Goal: Task Accomplishment & Management: Manage account settings

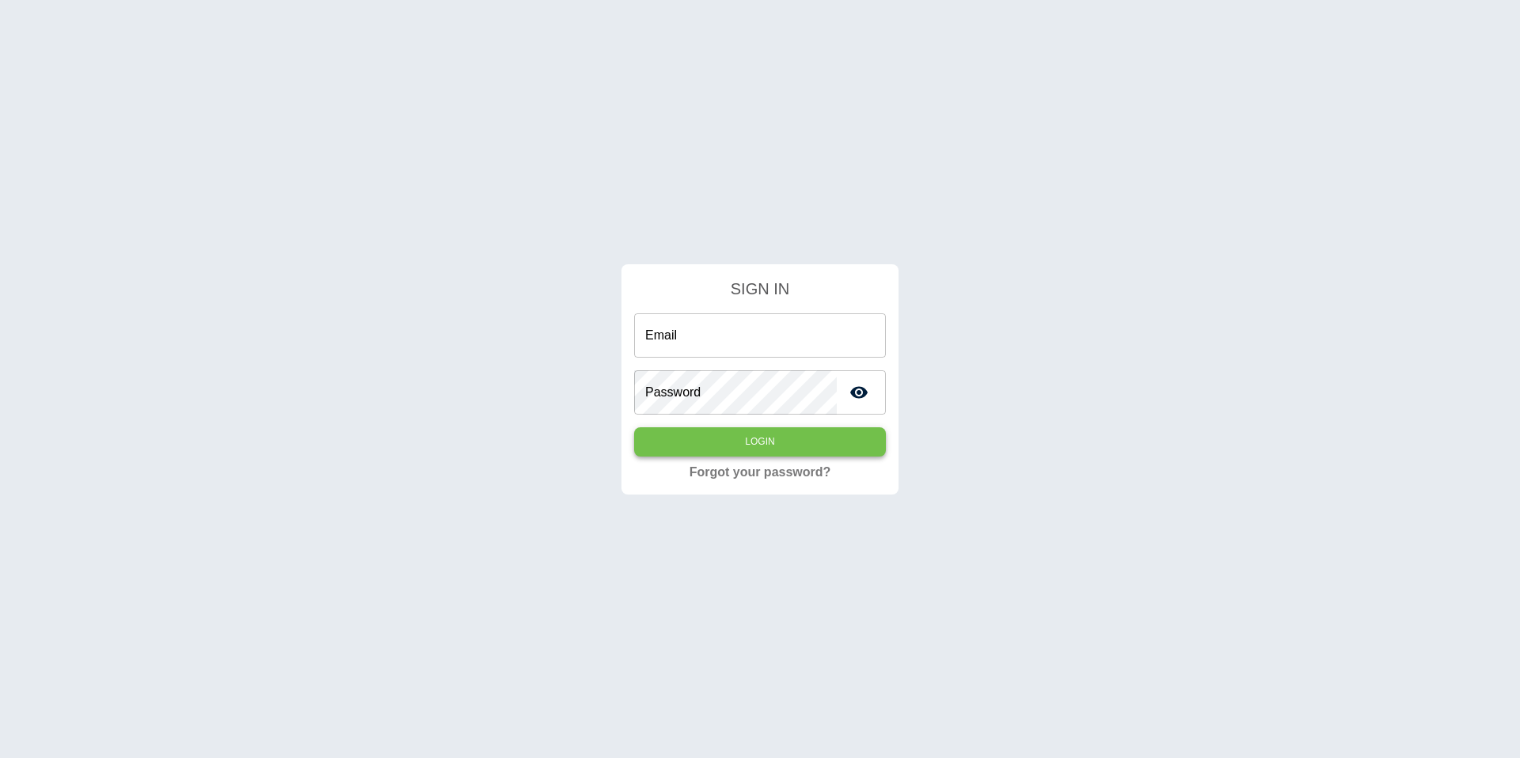
type input "**********"
click at [731, 439] on button "Login" at bounding box center [760, 441] width 252 height 29
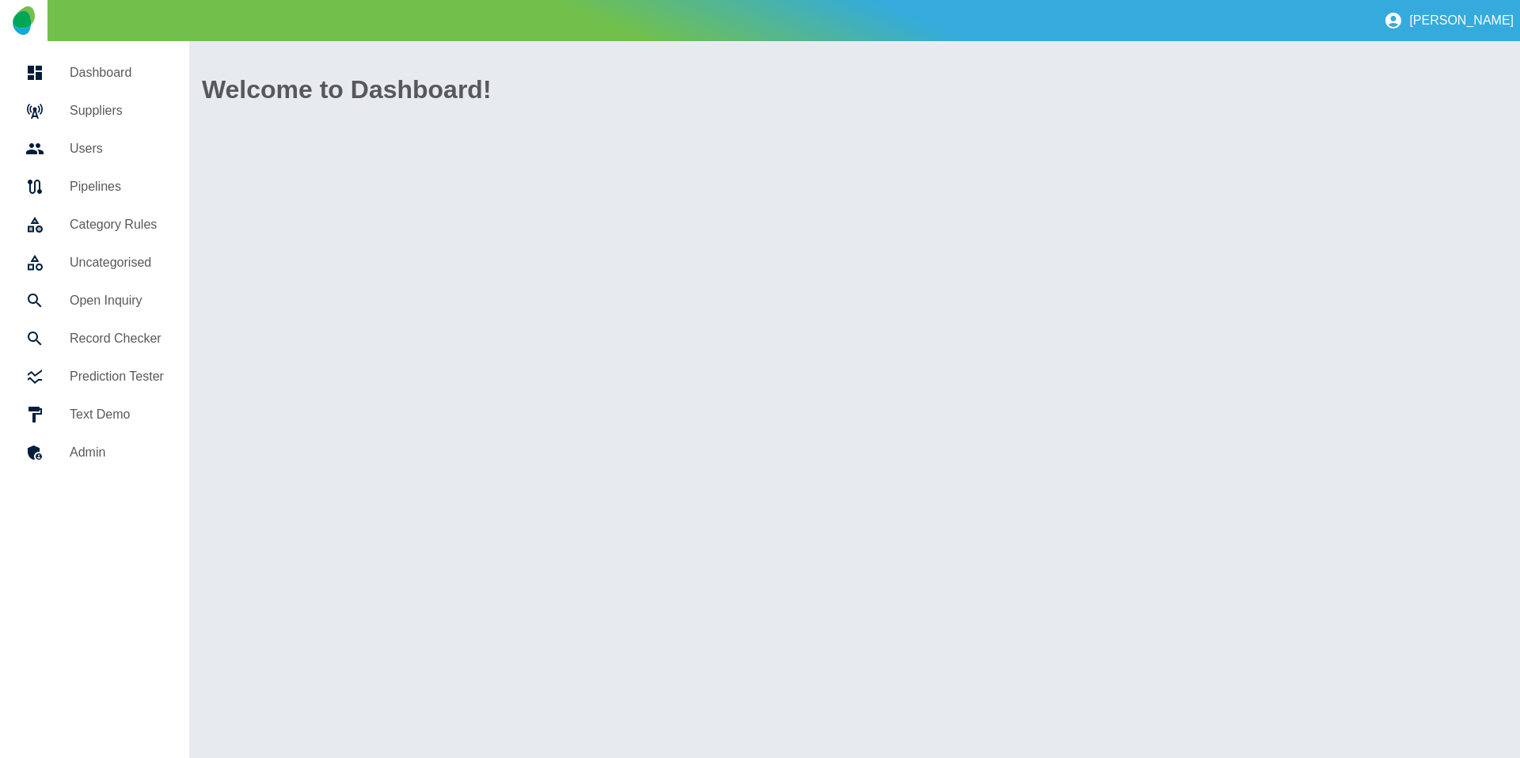
click at [108, 111] on h5 "Suppliers" at bounding box center [117, 110] width 94 height 19
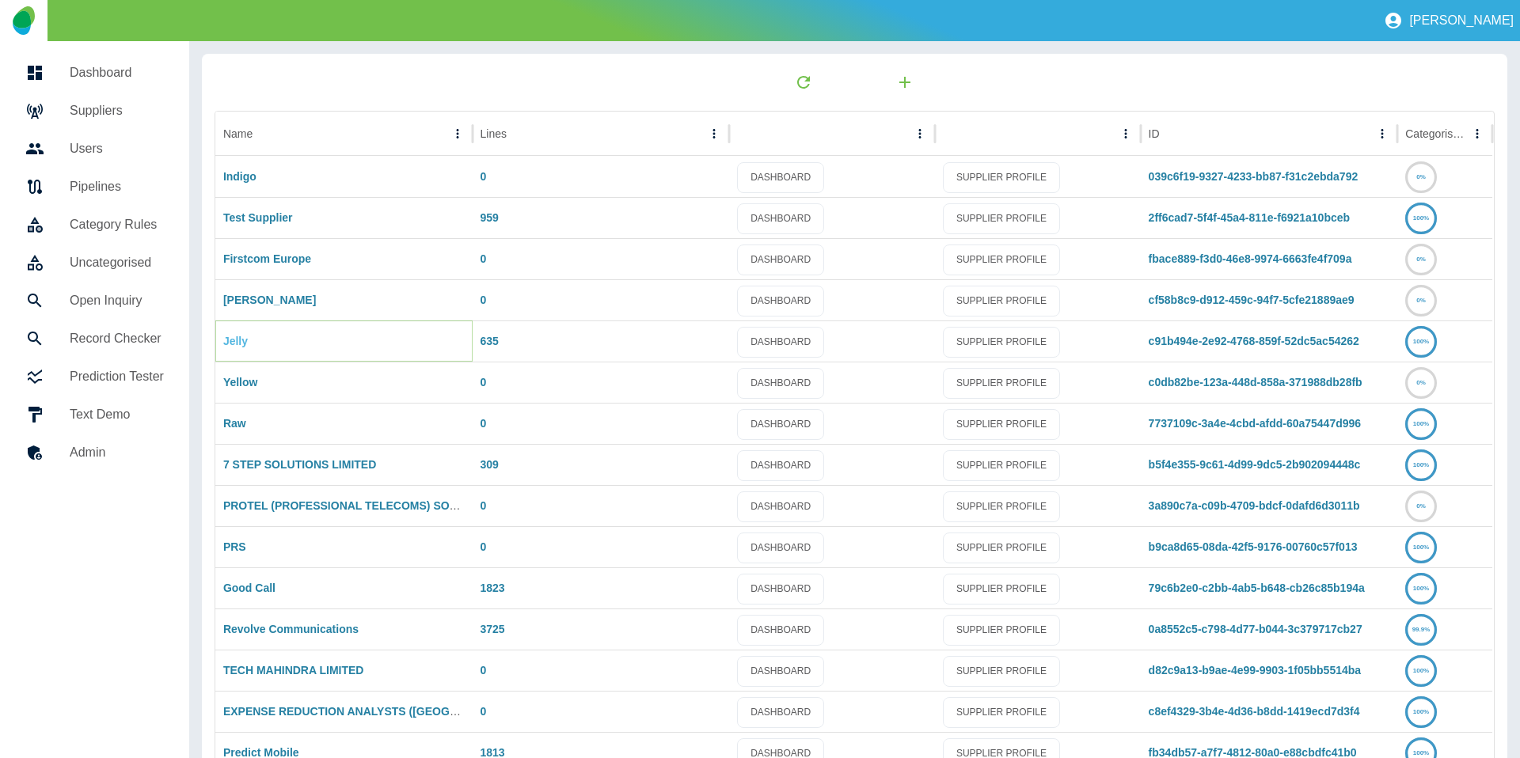
click at [237, 347] on link "Jelly" at bounding box center [235, 341] width 25 height 13
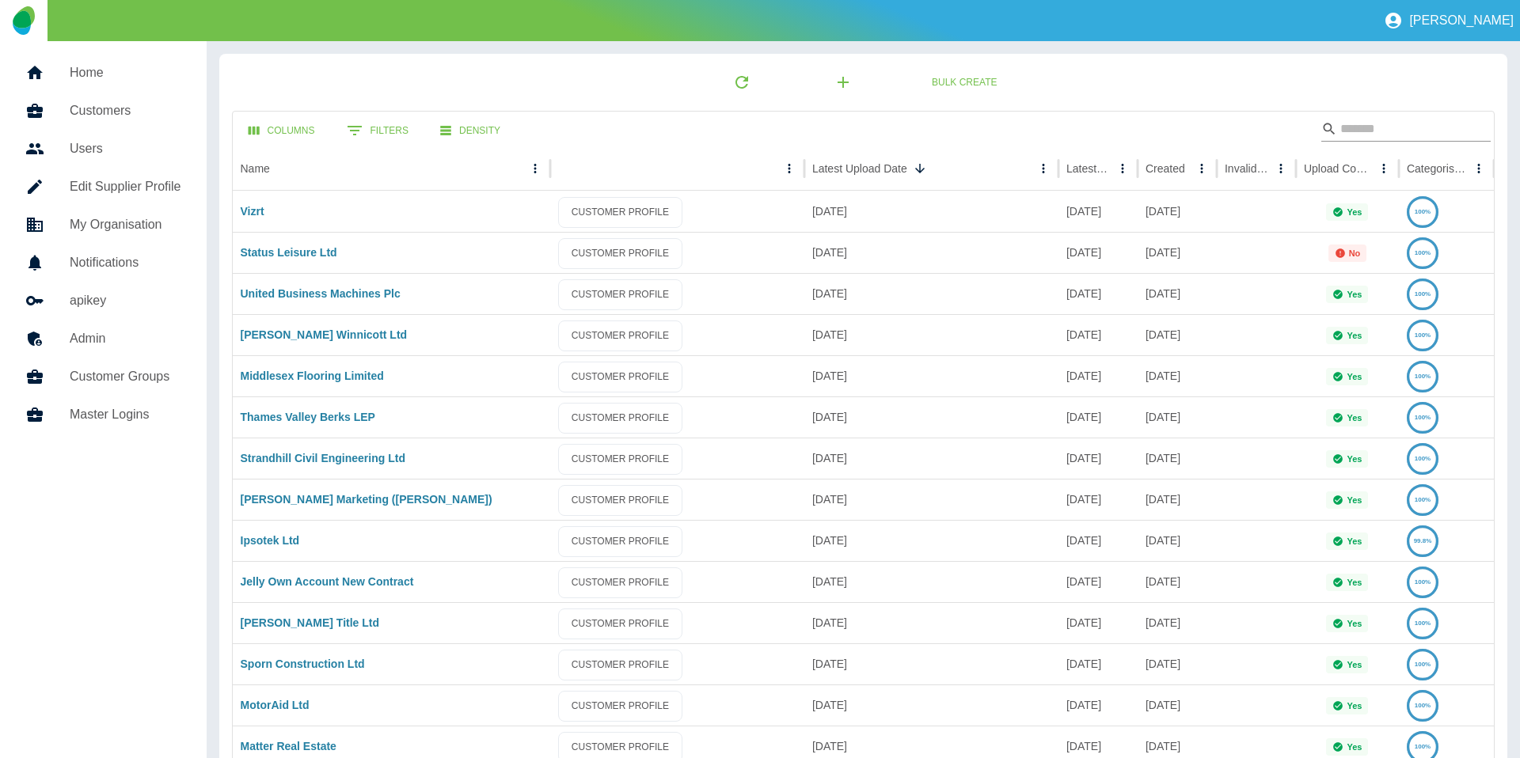
click at [1340, 128] on input "Search" at bounding box center [1403, 128] width 127 height 25
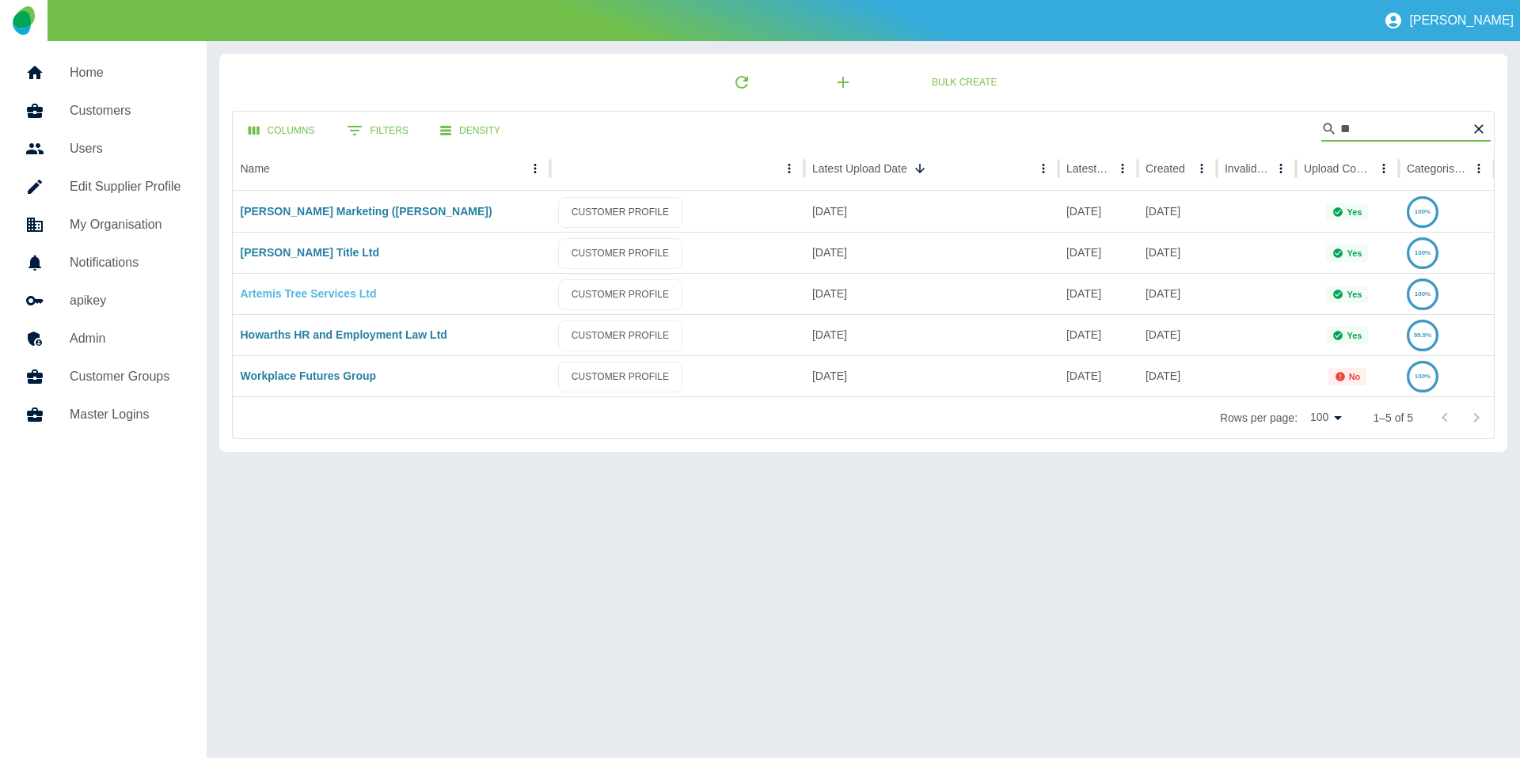
type input "**"
click at [302, 287] on link "Artemis Tree Services Ltd" at bounding box center [309, 293] width 136 height 13
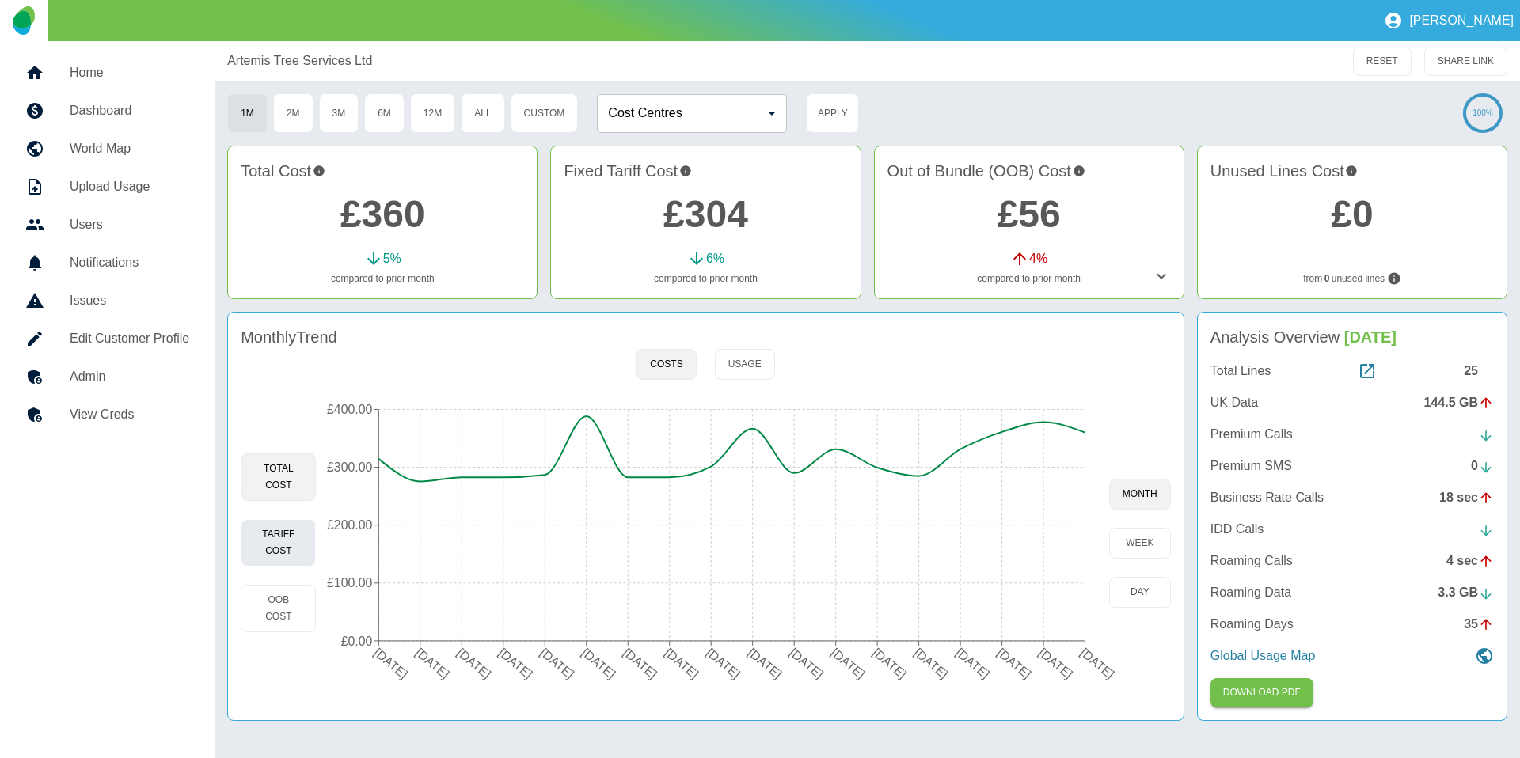
click at [293, 541] on button "Tariff Cost" at bounding box center [278, 542] width 75 height 47
click at [94, 85] on link "Home" at bounding box center [107, 73] width 189 height 38
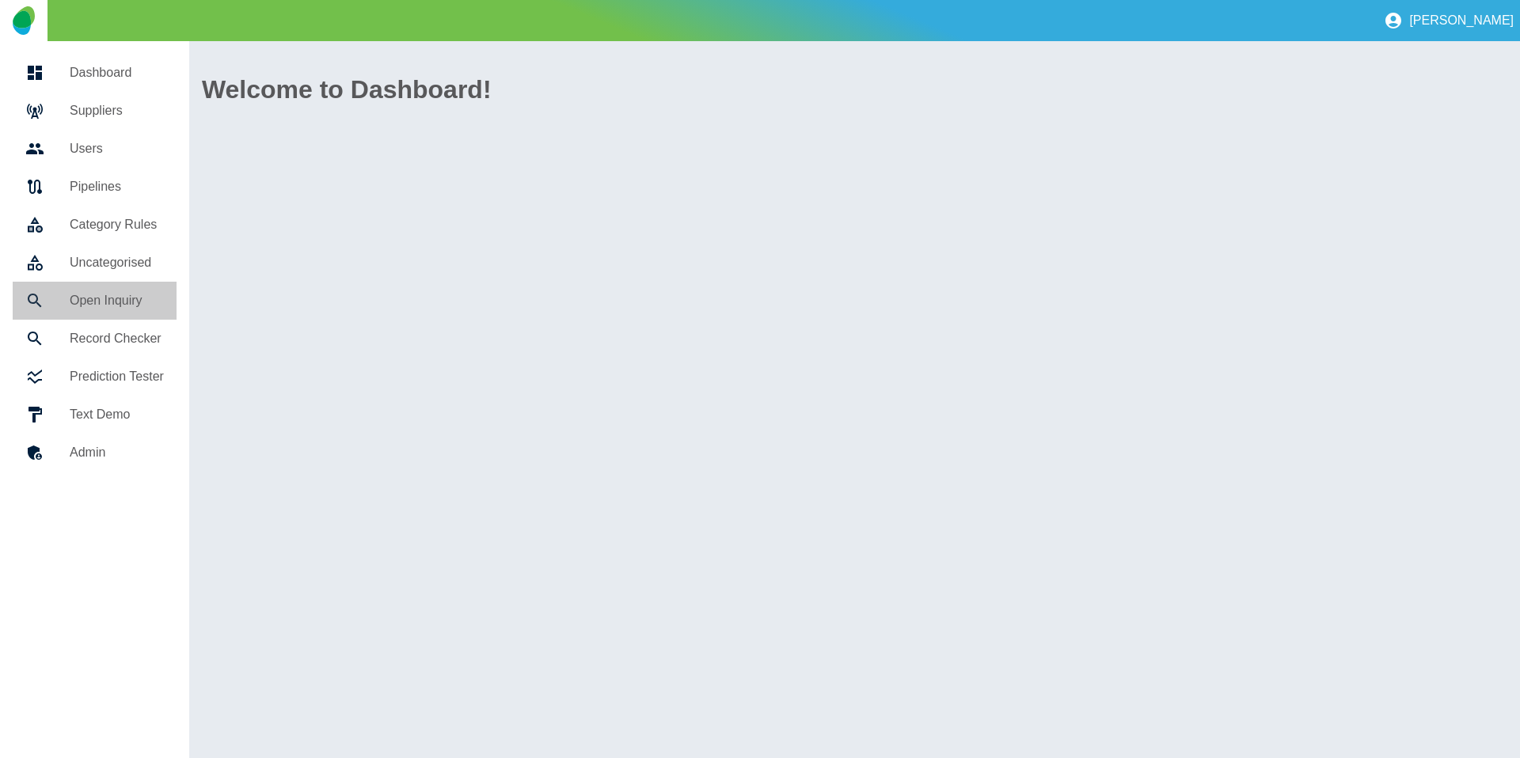
click at [93, 313] on link "Open Inquiry" at bounding box center [95, 301] width 164 height 38
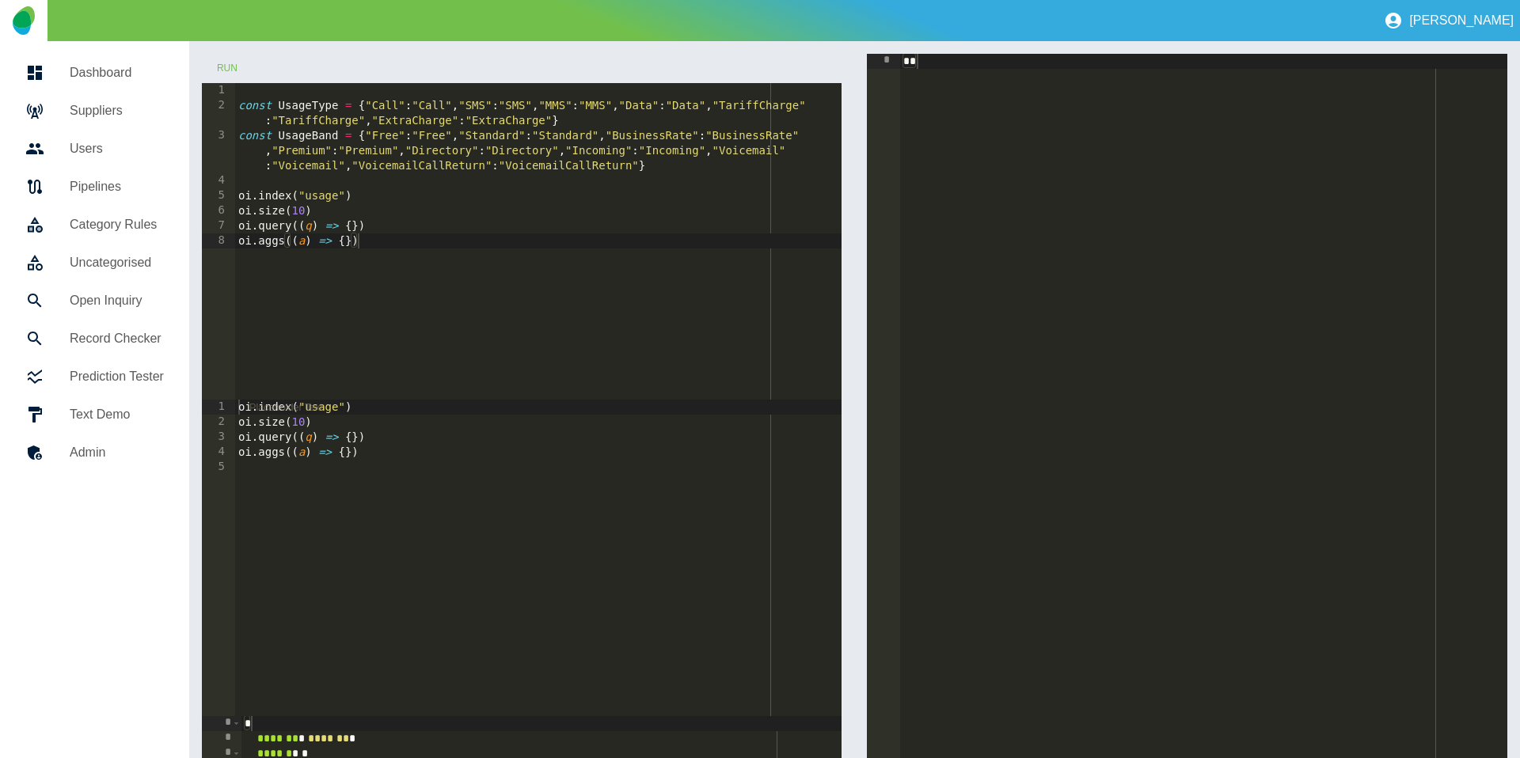
type textarea "**********"
click at [352, 231] on div "const UsageType = { "Call" : "Call" , "SMS" : "SMS" , "MMS" : "MMS" , "Data" : …" at bounding box center [538, 256] width 607 height 347
type textarea "*******"
click at [333, 196] on div "const UsageType = { "Call" : "Call" , "SMS" : "SMS" , "MMS" : "MMS" , "Data" : …" at bounding box center [541, 256] width 601 height 347
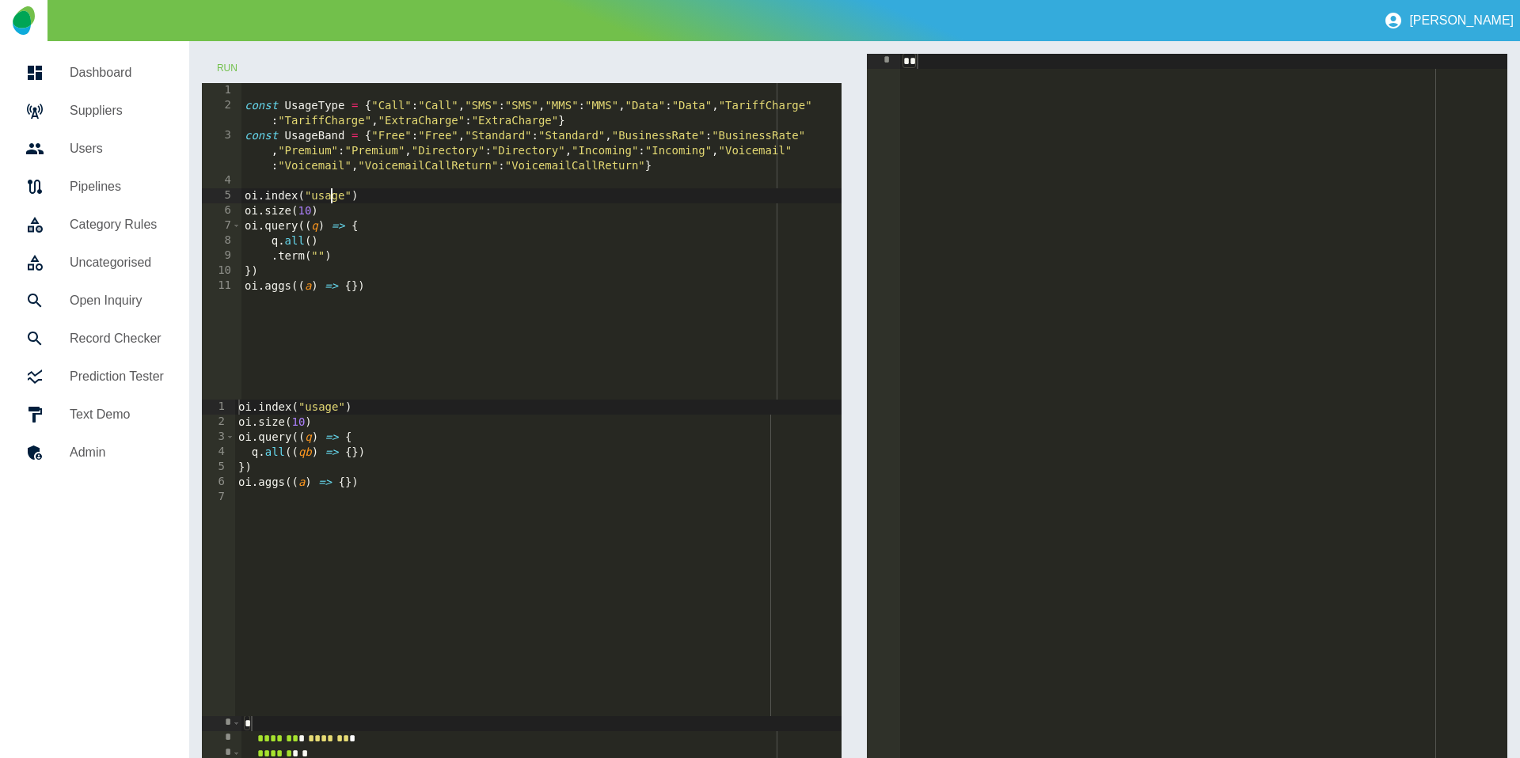
click at [333, 196] on div "const UsageType = { "Call" : "Call" , "SMS" : "SMS" , "MMS" : "MMS" , "Data" : …" at bounding box center [541, 256] width 601 height 347
click at [319, 254] on div "const UsageType = { "Call" : "Call" , "SMS" : "SMS" , "MMS" : "MMS" , "Data" : …" at bounding box center [541, 256] width 601 height 347
click at [226, 69] on button "Run" at bounding box center [227, 68] width 51 height 29
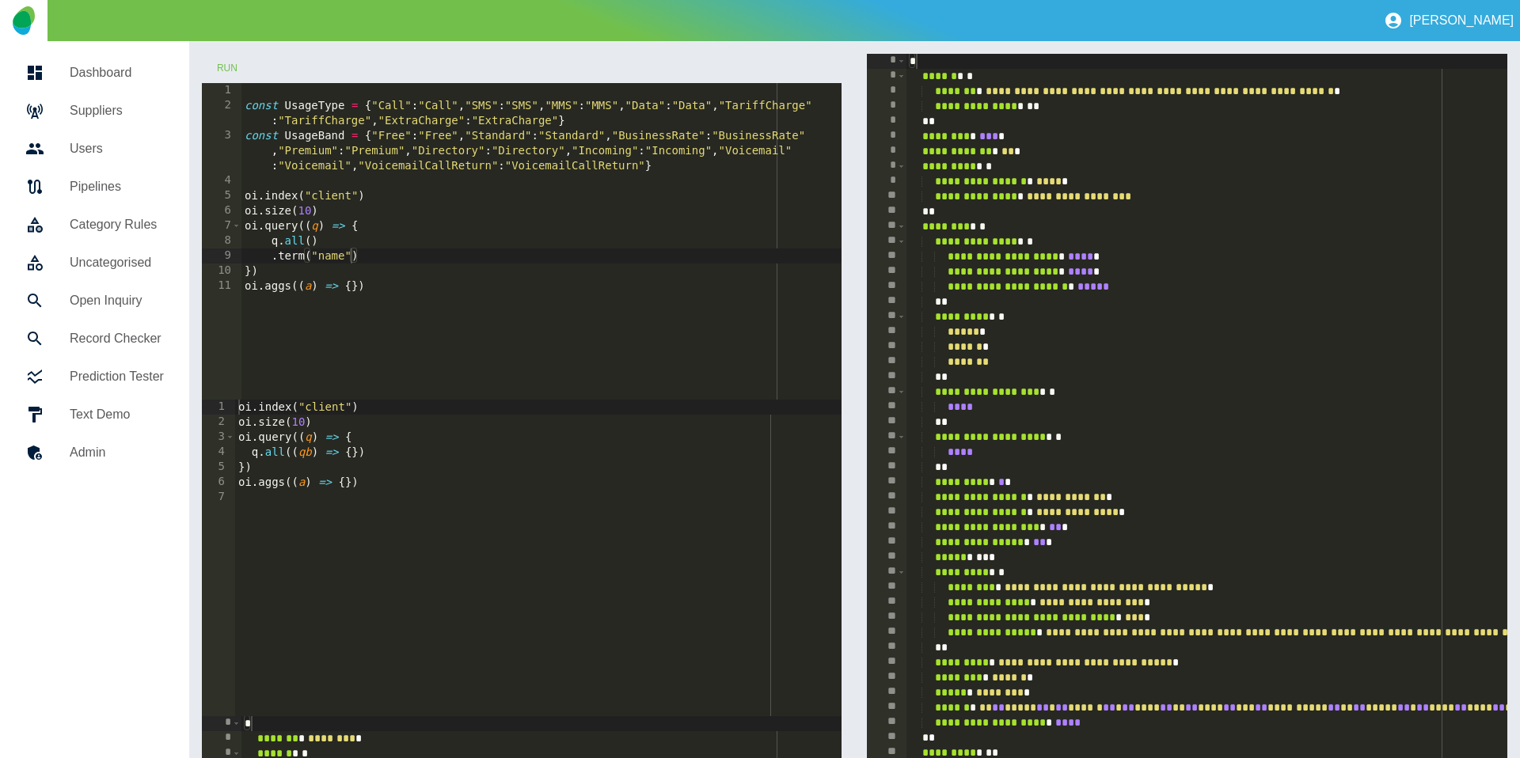
click at [283, 253] on div "const UsageType = { "Call" : "Call" , "SMS" : "SMS" , "MMS" : "MMS" , "Data" : …" at bounding box center [541, 256] width 601 height 347
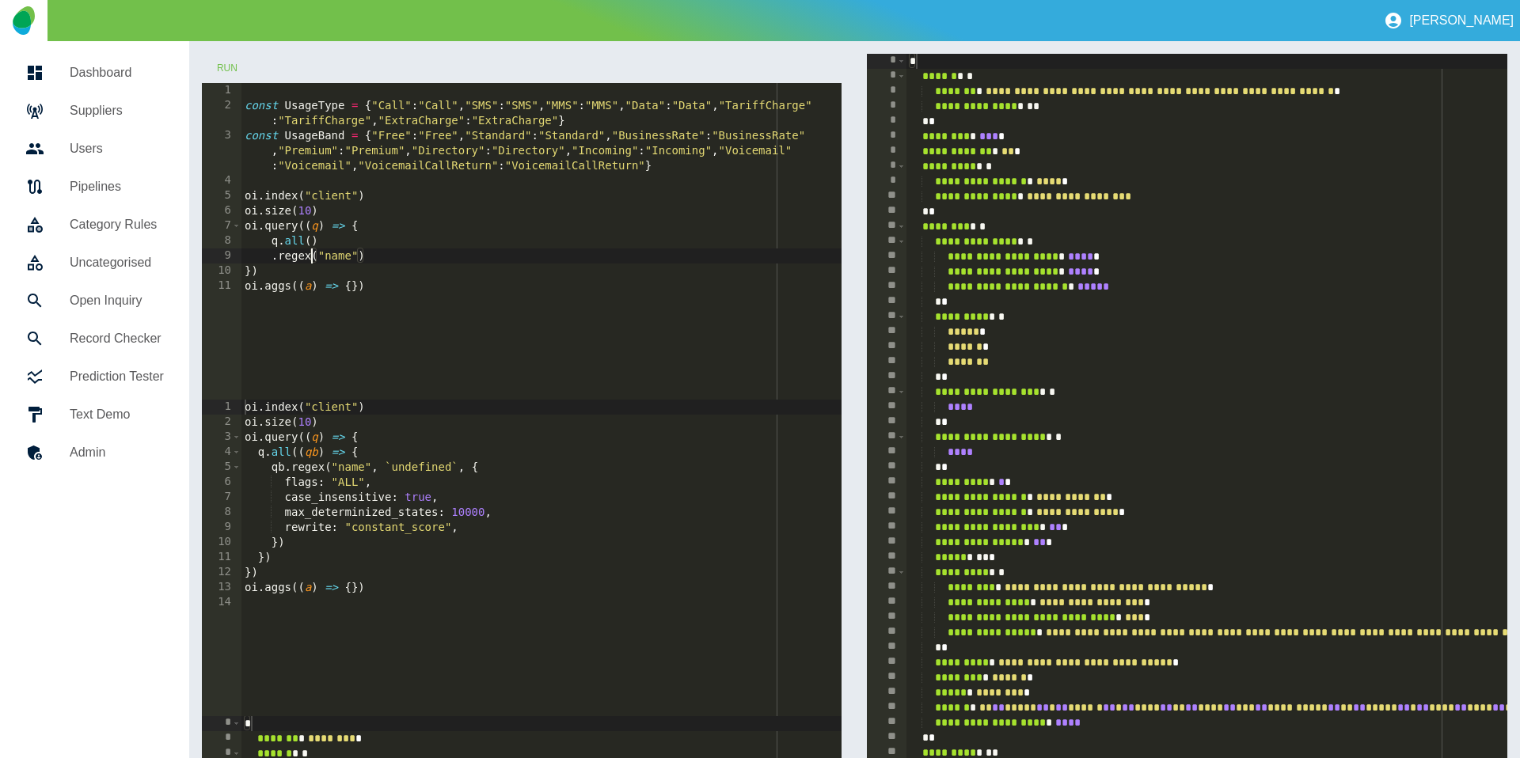
click at [356, 261] on div "const UsageType = { "Call" : "Call" , "SMS" : "SMS" , "MMS" : "MMS" , "Data" : …" at bounding box center [541, 256] width 601 height 347
click at [214, 66] on button "Run" at bounding box center [227, 68] width 51 height 29
click at [232, 66] on button "Run" at bounding box center [227, 68] width 51 height 29
click at [236, 69] on button "Run" at bounding box center [227, 68] width 51 height 29
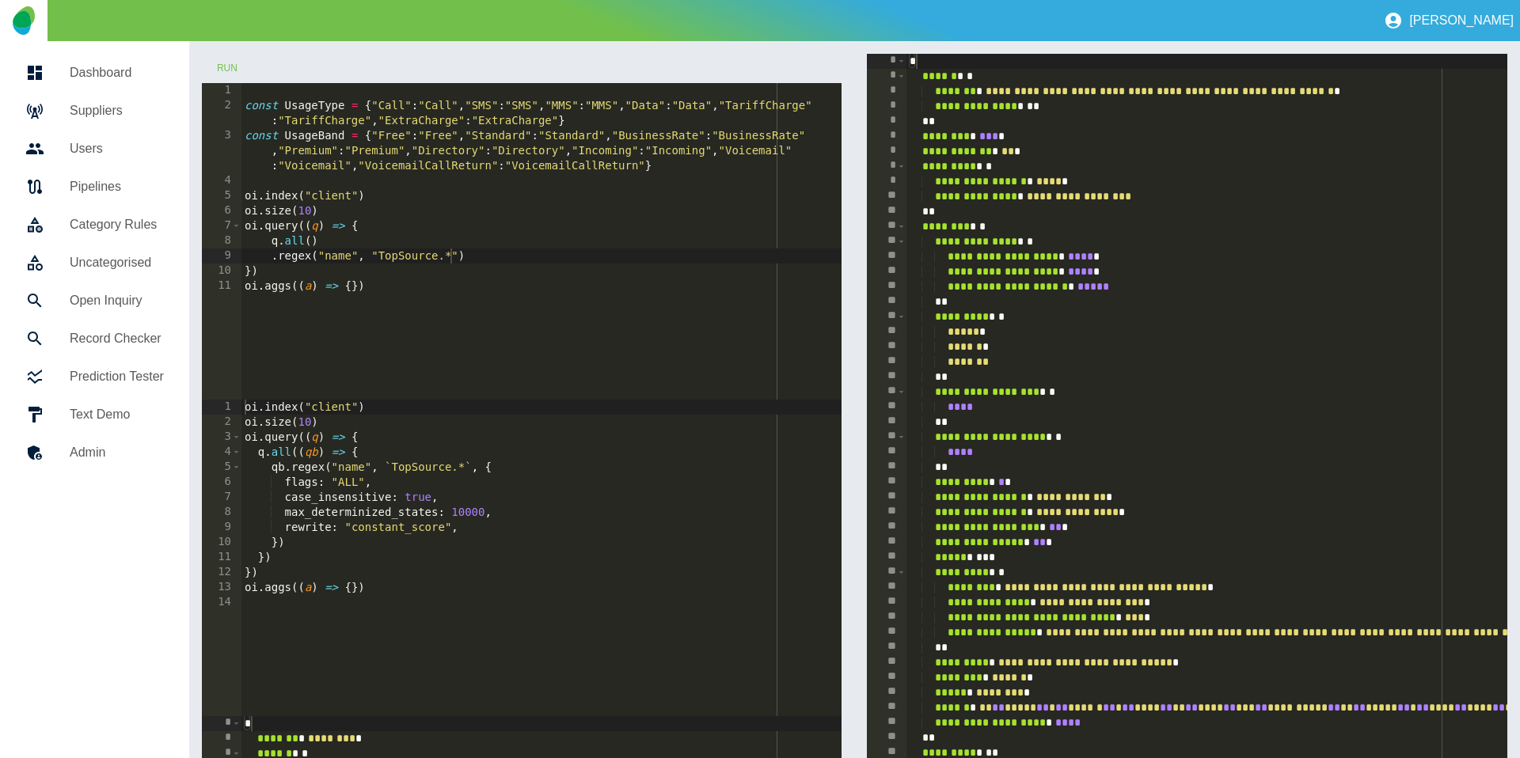
scroll to position [0, 8]
click at [351, 199] on div "const UsageType = { "Call" : "Call" , "SMS" : "SMS" , "MMS" : "MMS" , "Data" : …" at bounding box center [541, 256] width 601 height 347
type textarea "**********"
click at [231, 66] on button "Run" at bounding box center [227, 68] width 51 height 29
click at [230, 66] on button "Run" at bounding box center [227, 68] width 51 height 29
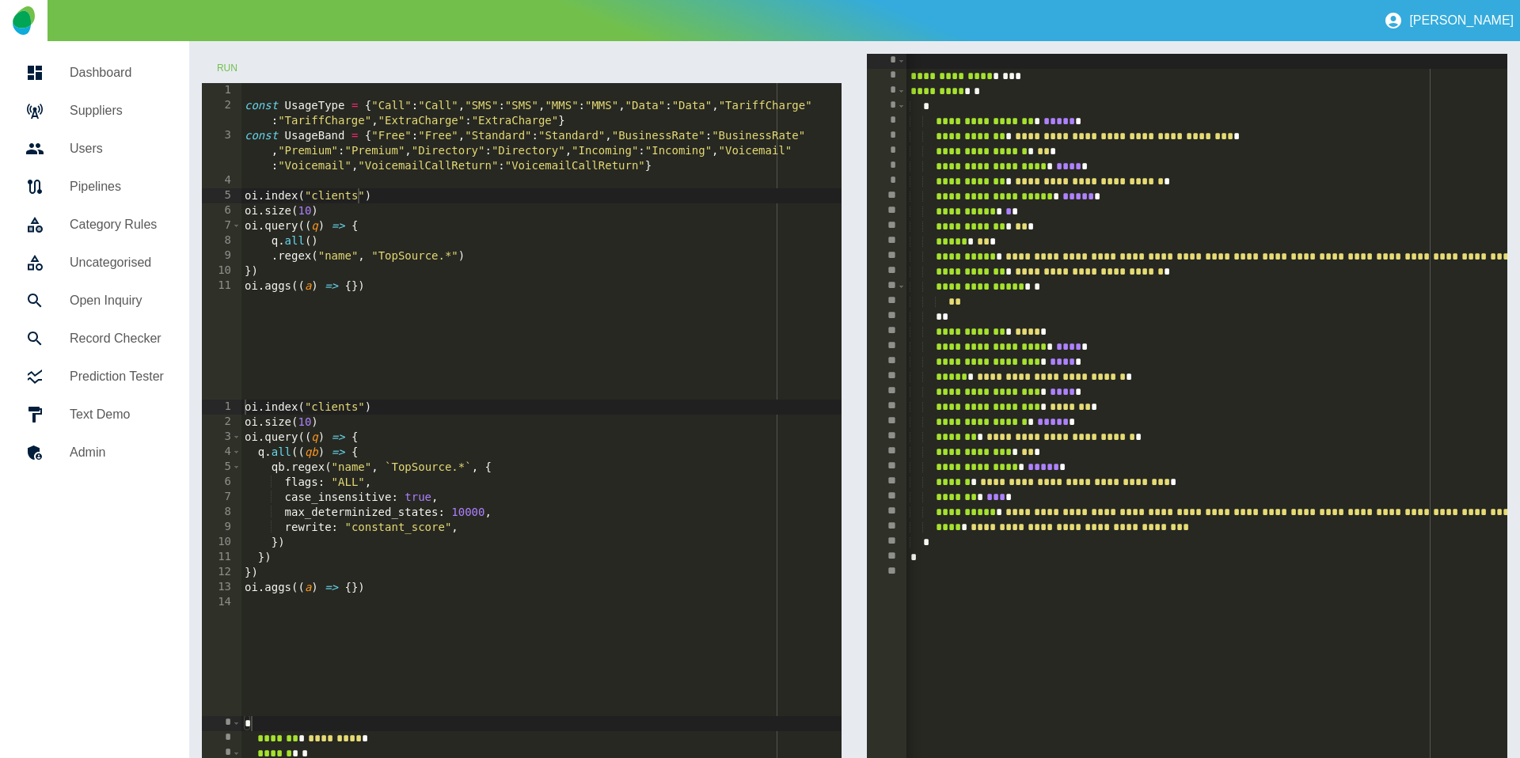
scroll to position [0, 0]
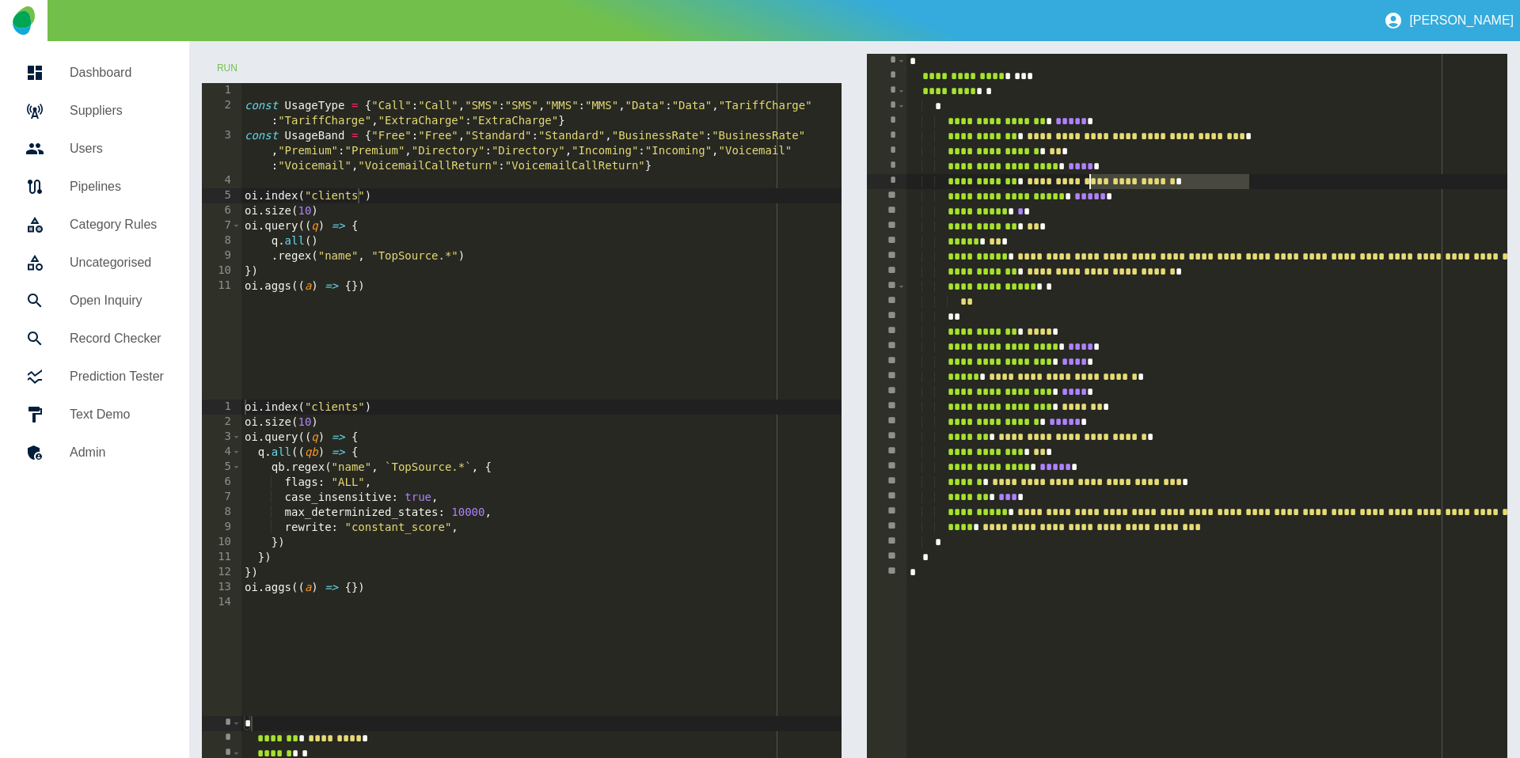
drag, startPoint x: 1249, startPoint y: 181, endPoint x: 1091, endPoint y: 180, distance: 158.3
drag, startPoint x: 1276, startPoint y: 526, endPoint x: 1038, endPoint y: 529, distance: 238.2
type textarea "**********"
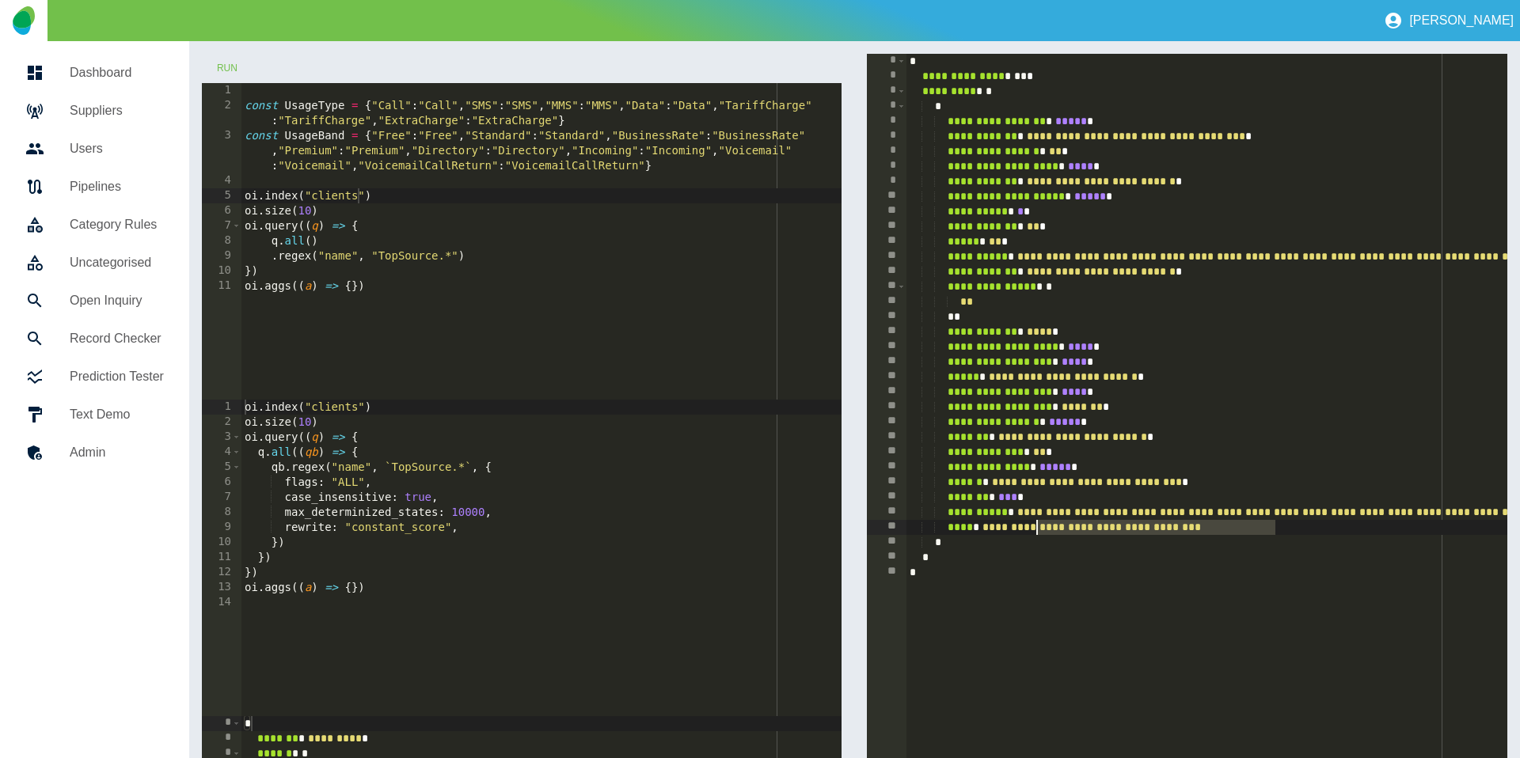
click at [59, 108] on div at bounding box center [47, 110] width 44 height 19
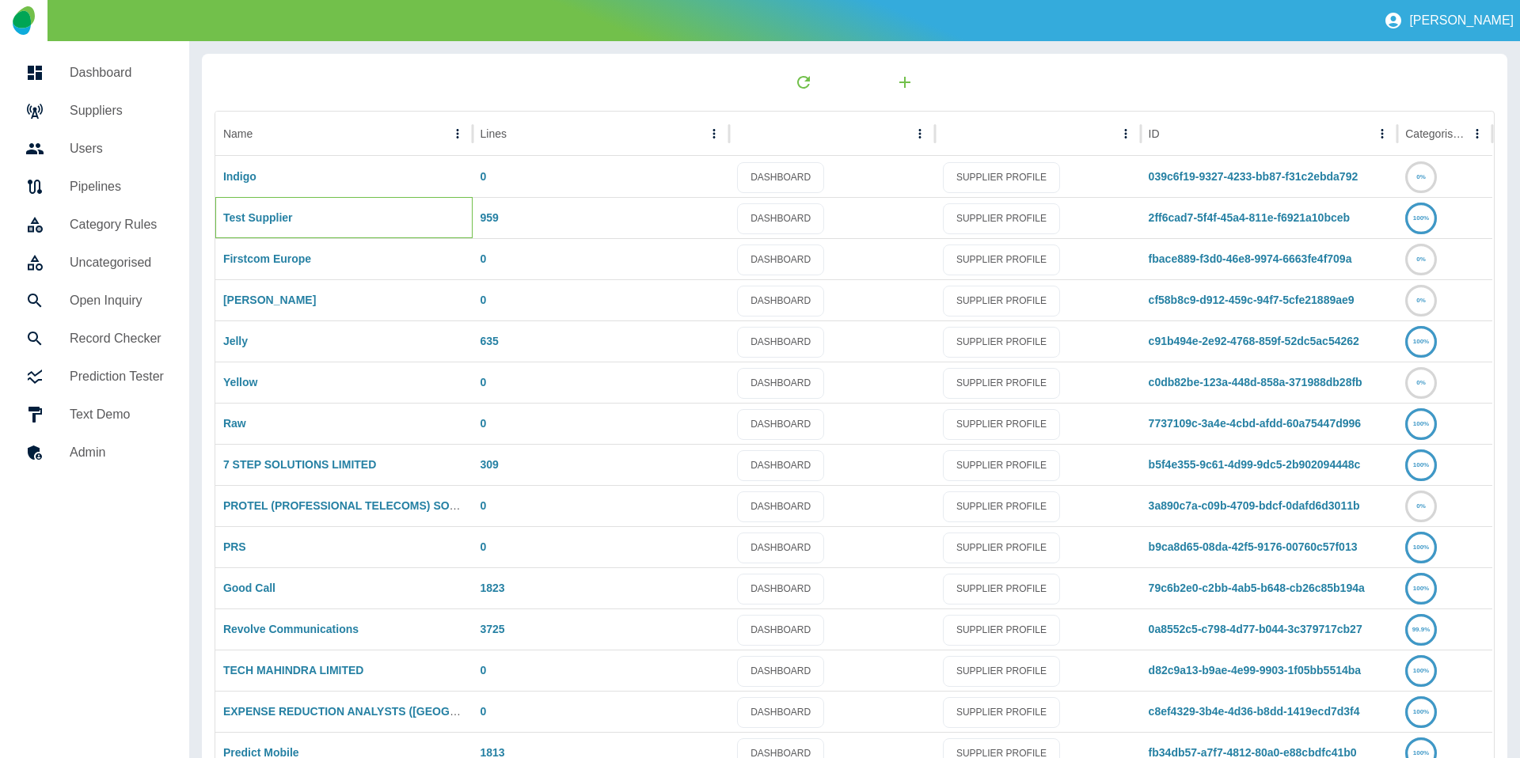
click at [241, 209] on div "Test Supplier" at bounding box center [343, 217] width 257 height 41
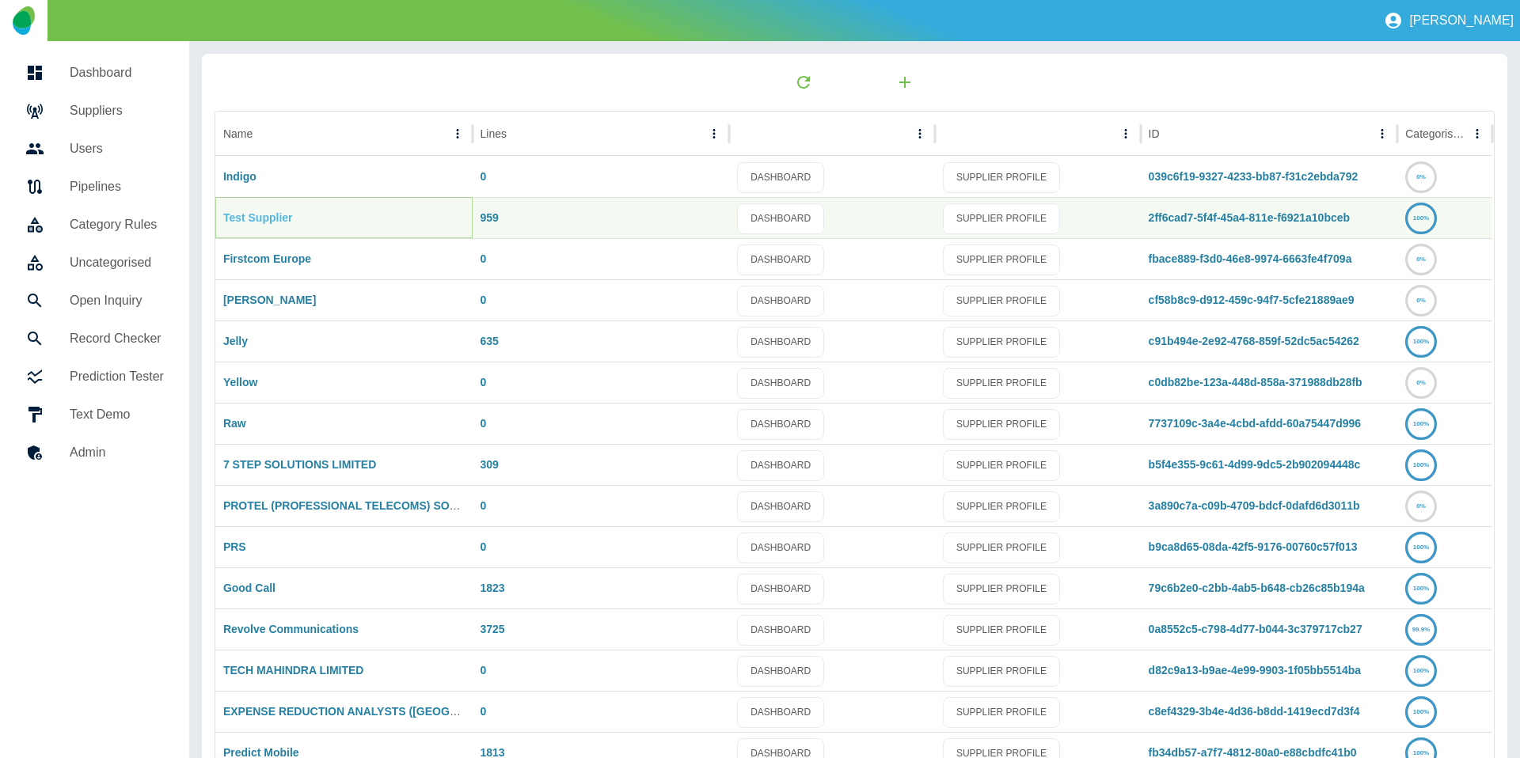
click at [240, 213] on link "Test Supplier" at bounding box center [258, 217] width 70 height 13
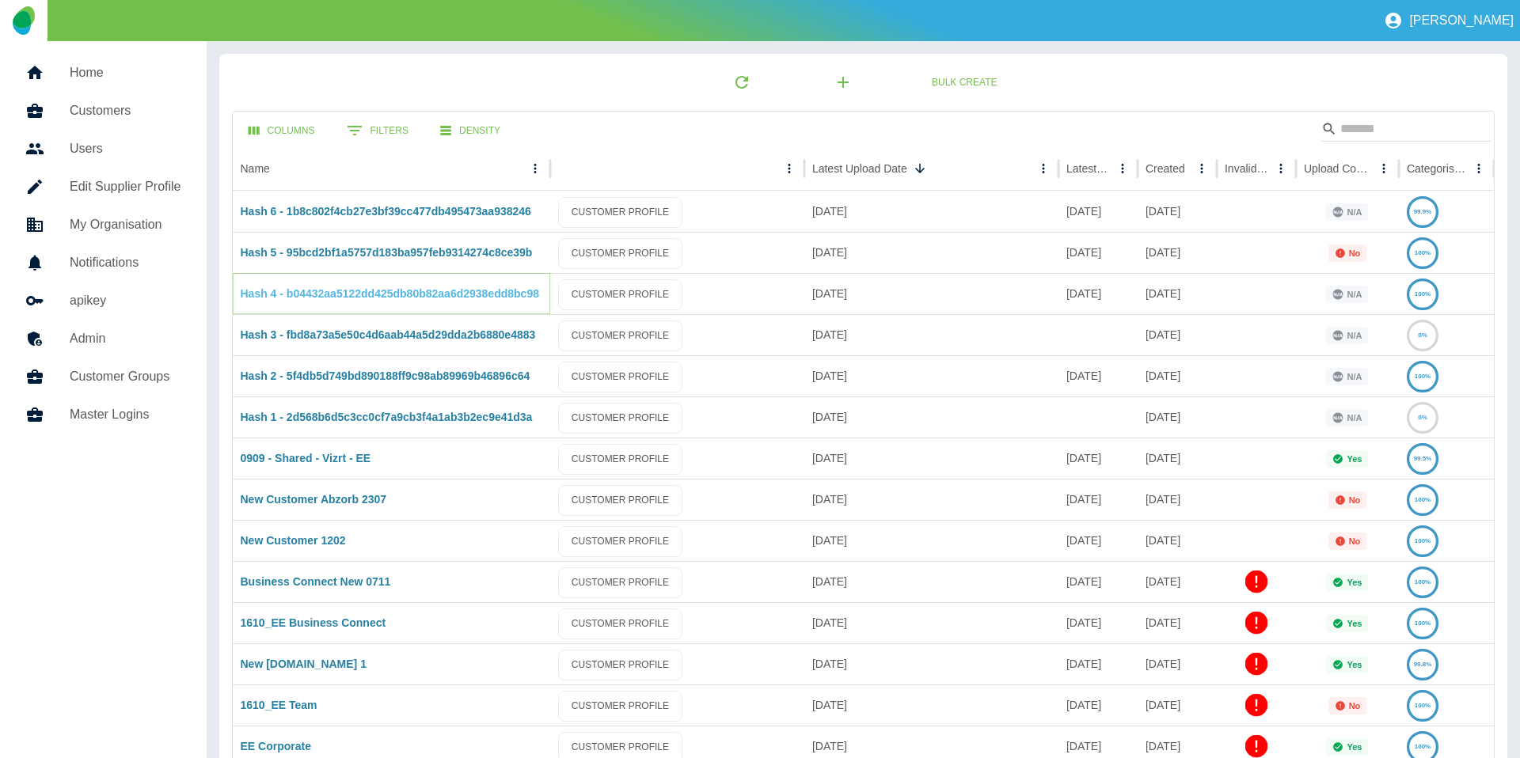
click at [339, 294] on link "Hash 4 - b04432aa5122dd425db80b82aa6d2938edd8bc98" at bounding box center [390, 293] width 298 height 13
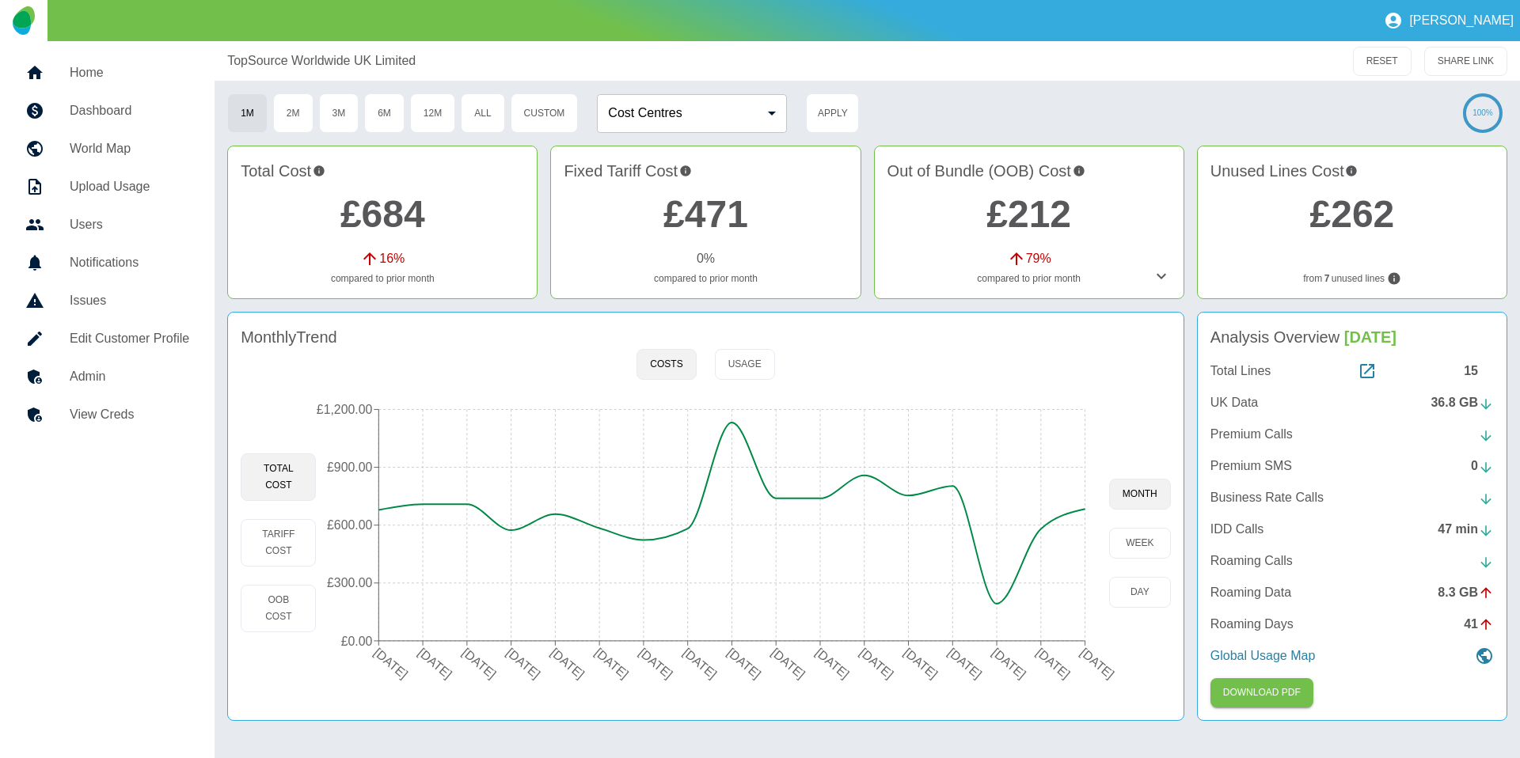
click at [83, 325] on link "Edit Customer Profile" at bounding box center [107, 339] width 189 height 38
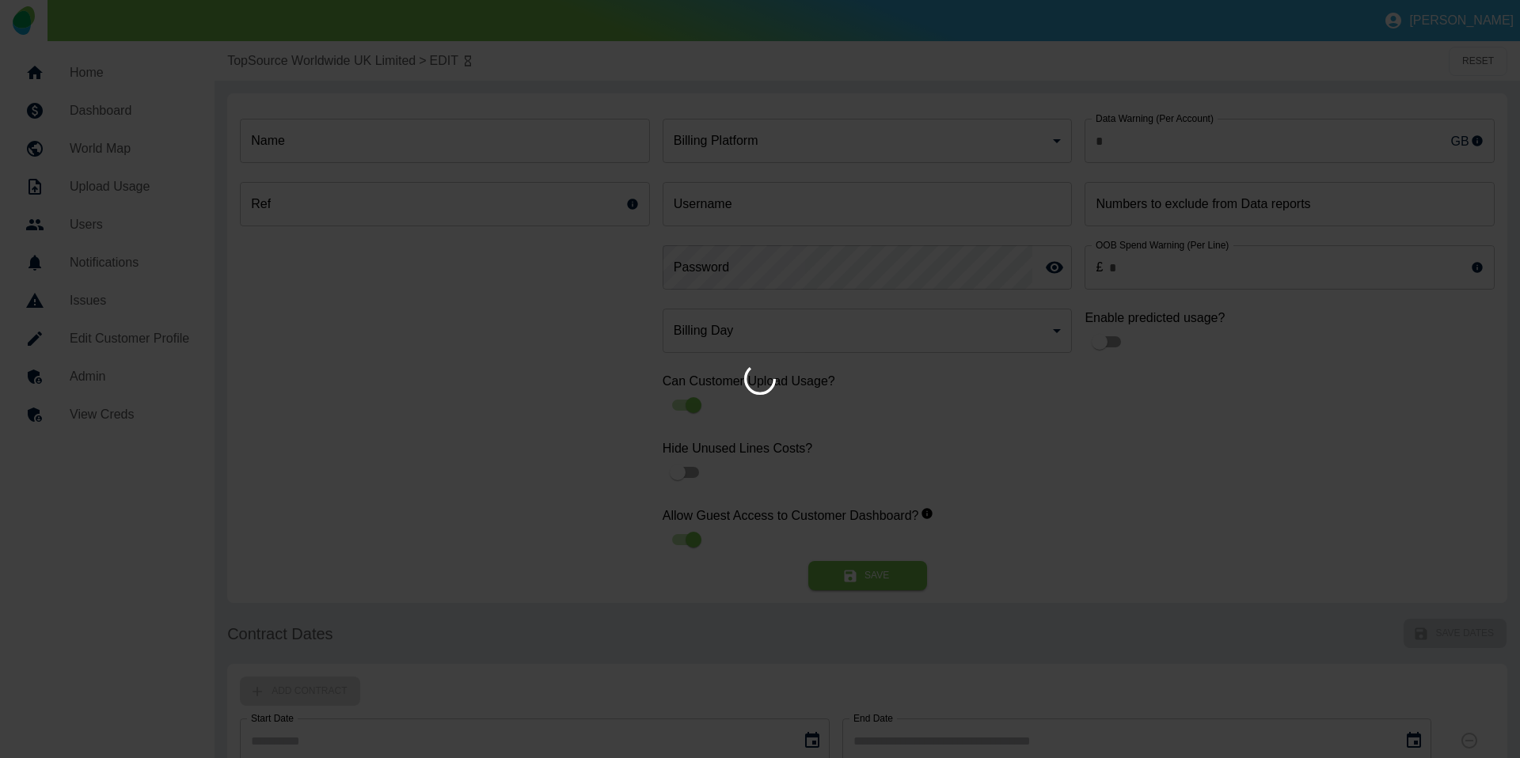
type input "*"
type input "**********"
type input "*"
type input "*********"
type input "**"
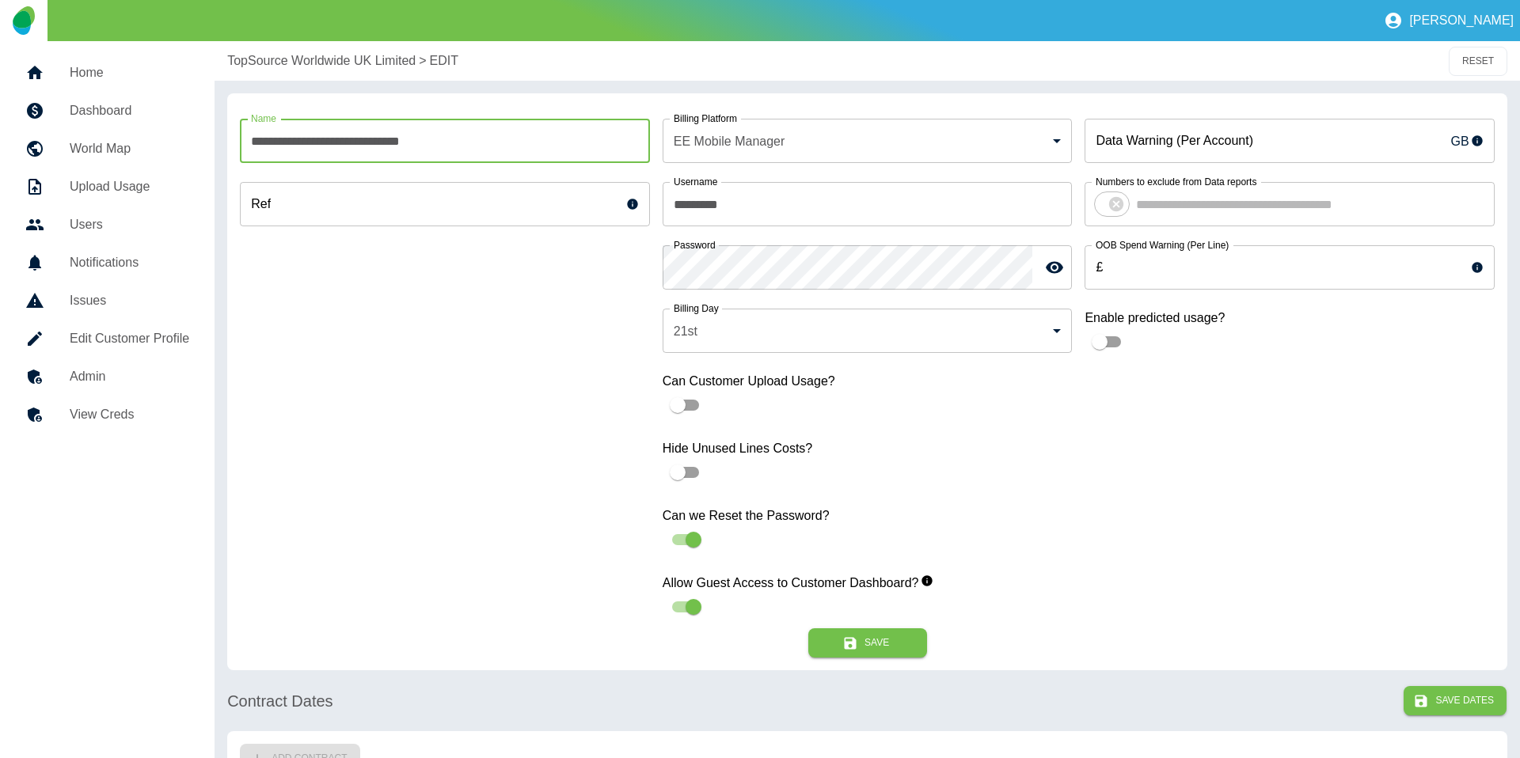
drag, startPoint x: 476, startPoint y: 134, endPoint x: 50, endPoint y: 127, distance: 425.8
click at [110, 412] on h5 "View Creds" at bounding box center [130, 414] width 120 height 19
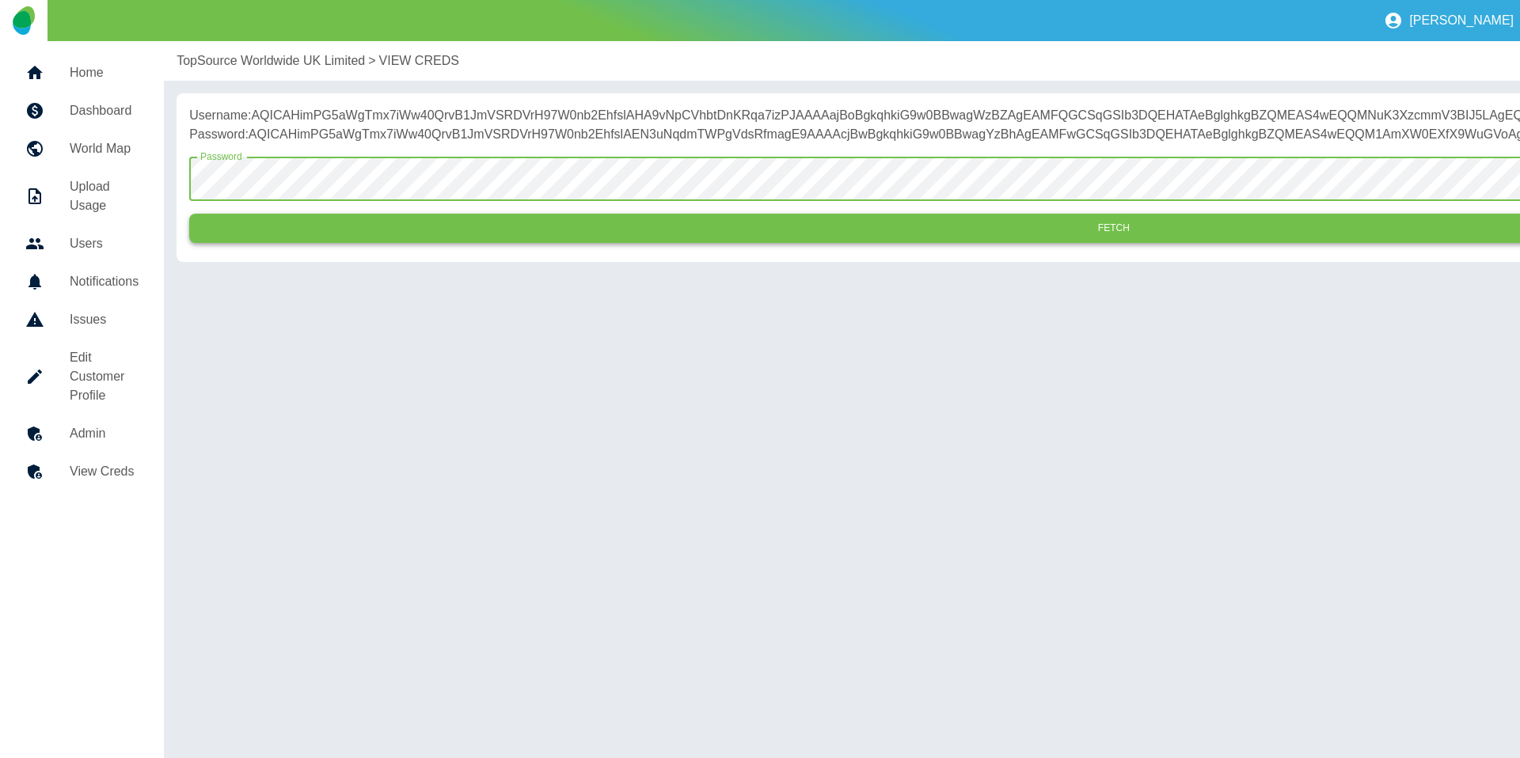
click at [397, 243] on button "Fetch" at bounding box center [1113, 228] width 1848 height 29
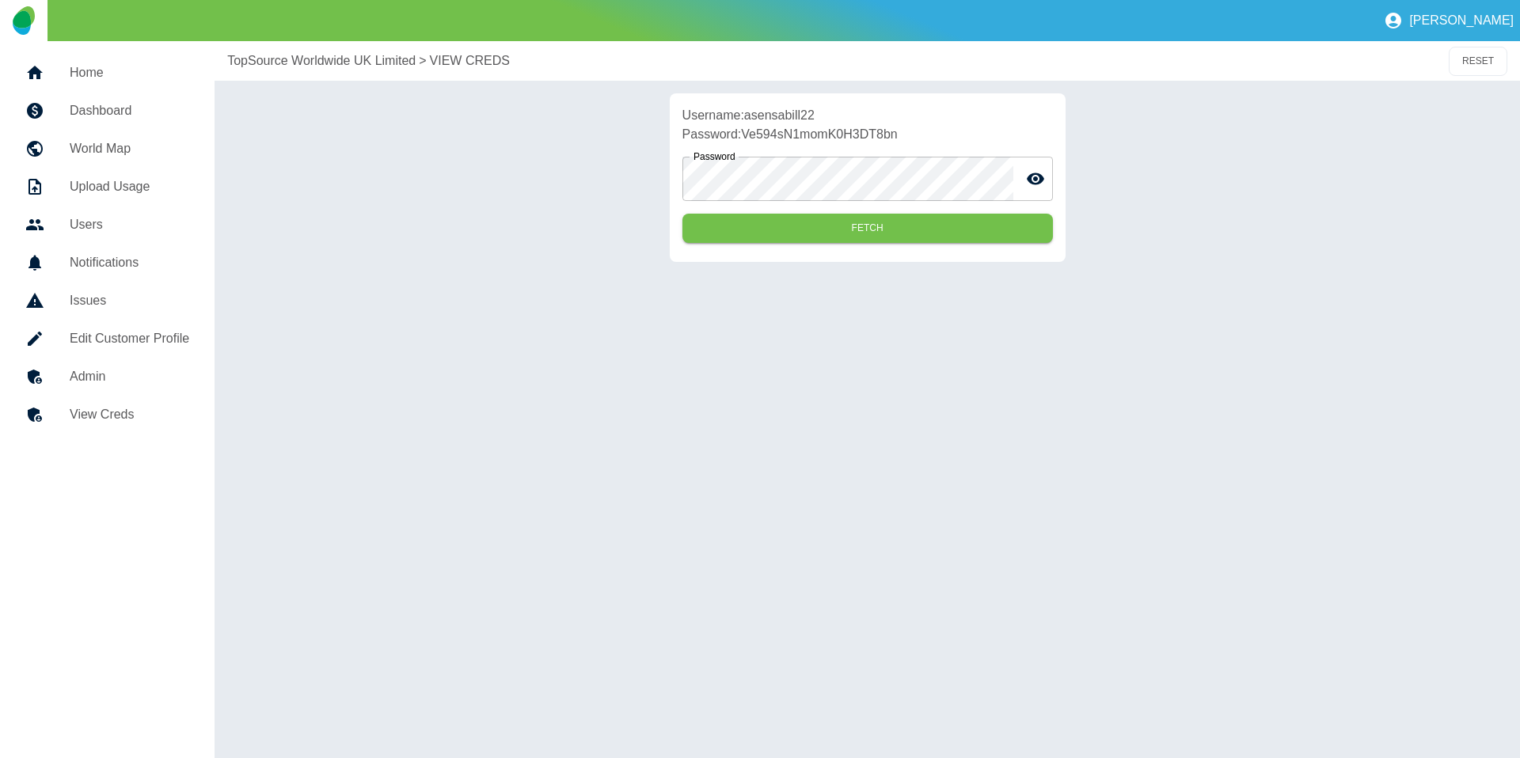
click at [794, 114] on p "Username: asensabill22" at bounding box center [867, 115] width 370 height 19
copy p "asensabill22"
click at [812, 134] on p "Password: Ve594sN1momK0H3DT8bn" at bounding box center [867, 134] width 370 height 19
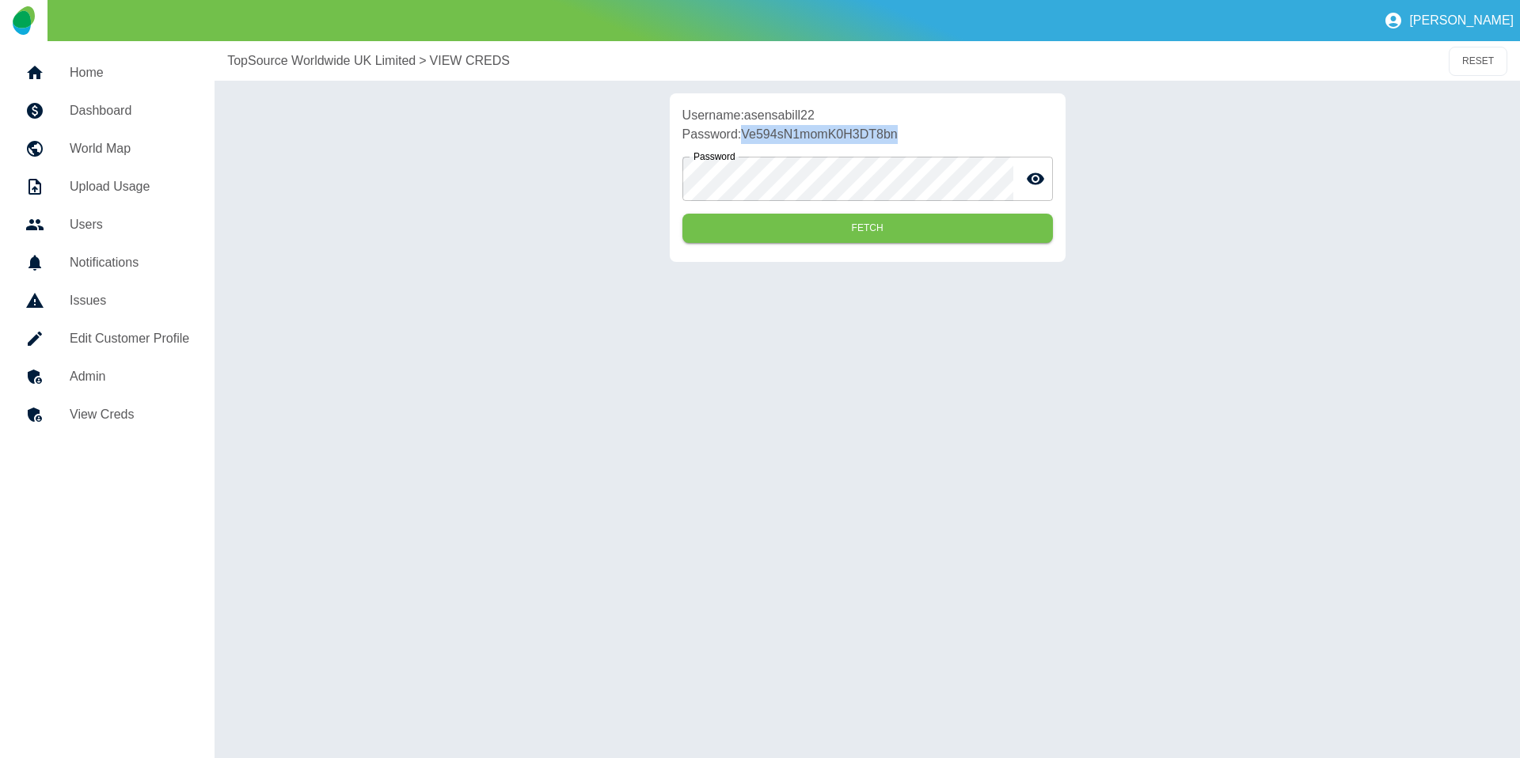
copy p "Ve594sN1momK0H3DT8bn"
click at [770, 116] on p "Username: asensabill22" at bounding box center [867, 115] width 370 height 19
copy p "asensabill22"
click at [869, 131] on p "Password: Ve594sN1momK0H3DT8bn" at bounding box center [867, 134] width 370 height 19
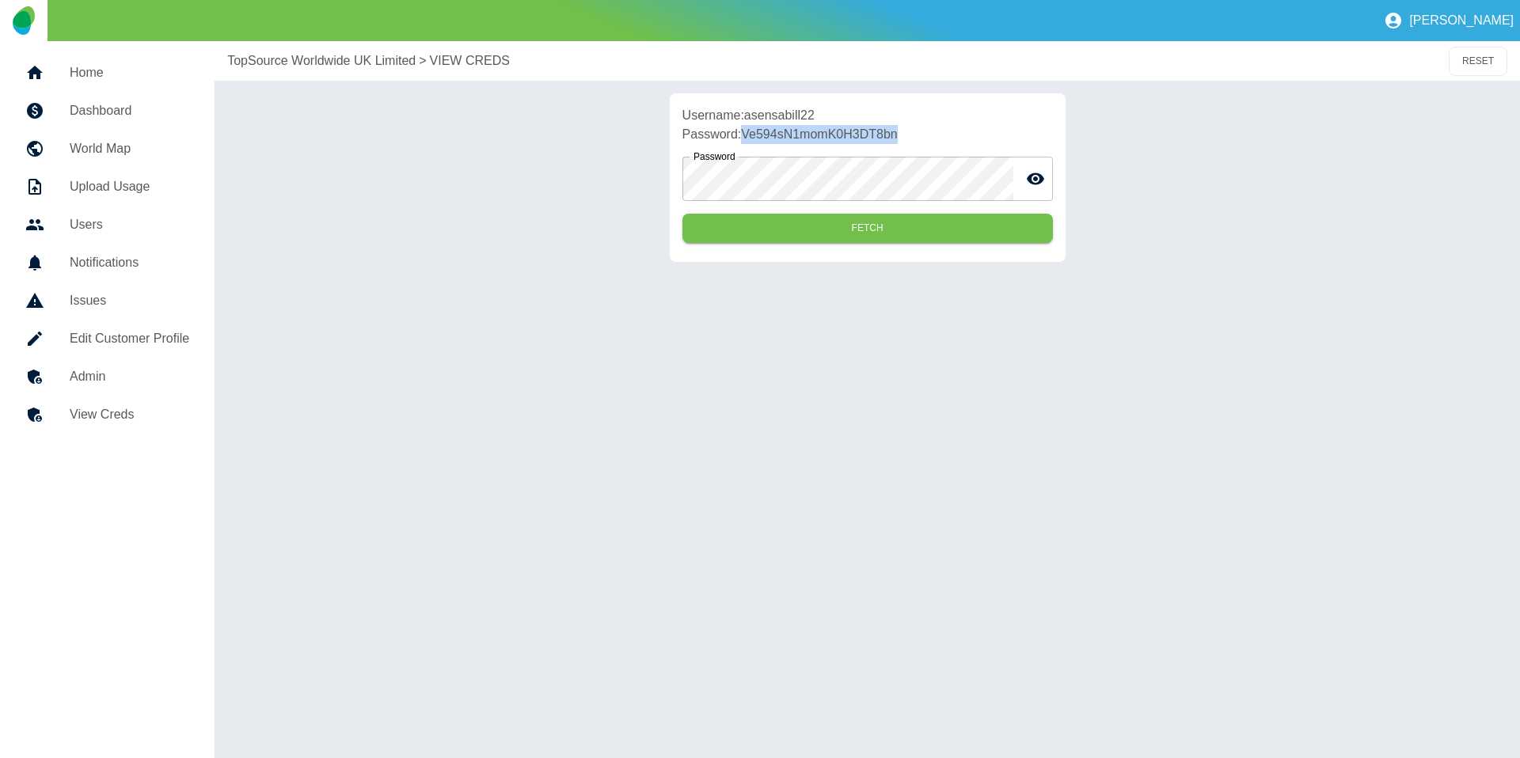
click at [869, 131] on p "Password: Ve594sN1momK0H3DT8bn" at bounding box center [867, 134] width 370 height 19
copy p "Ve594sN1momK0H3DT8bn"
click at [803, 110] on p "Username: asensabill22" at bounding box center [867, 115] width 370 height 19
copy p "asensabill22"
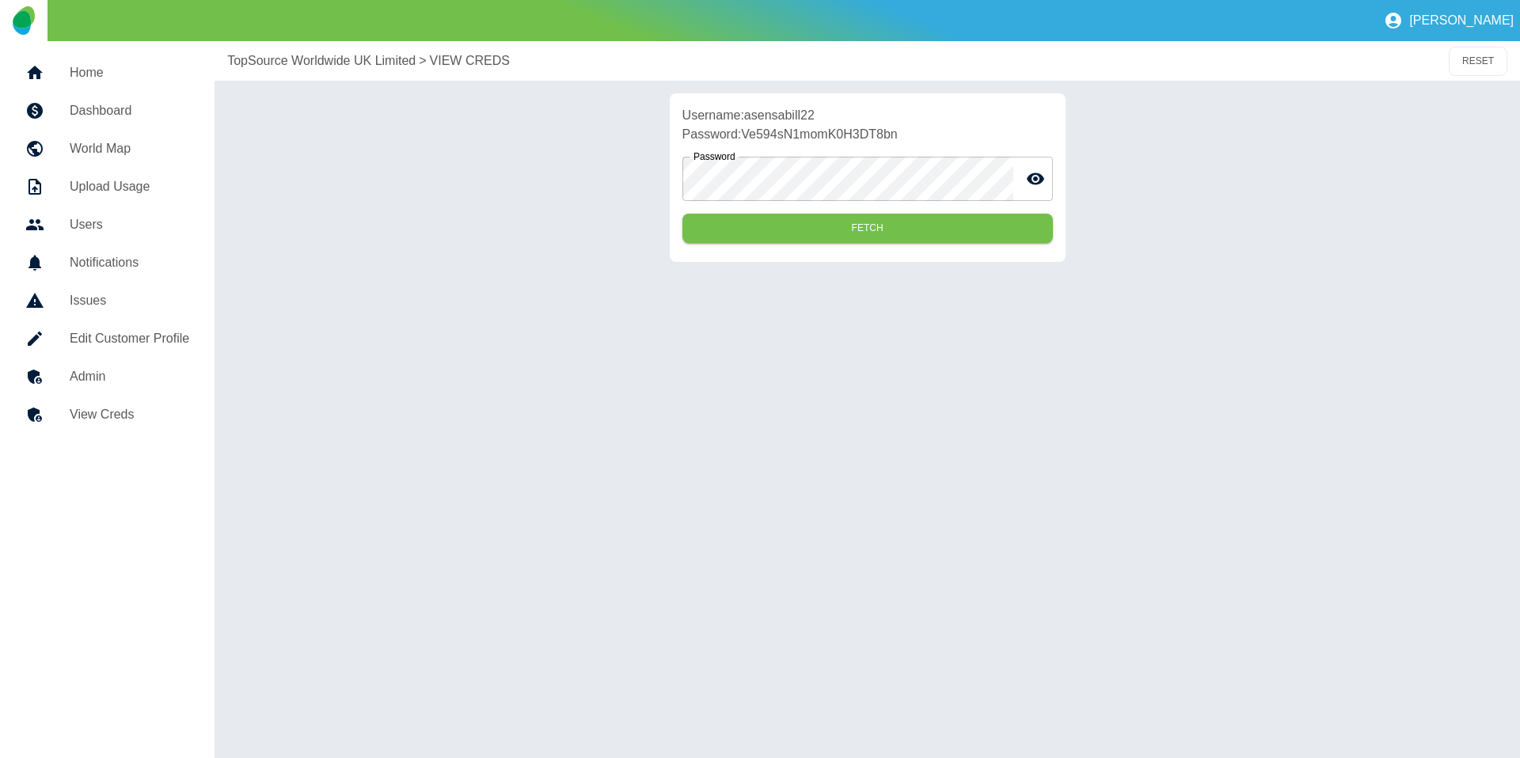
click at [826, 132] on p "Password: Ve594sN1momK0H3DT8bn" at bounding box center [867, 134] width 370 height 19
copy p "Ve594sN1momK0H3DT8bn"
